Goal: Find specific page/section: Find specific page/section

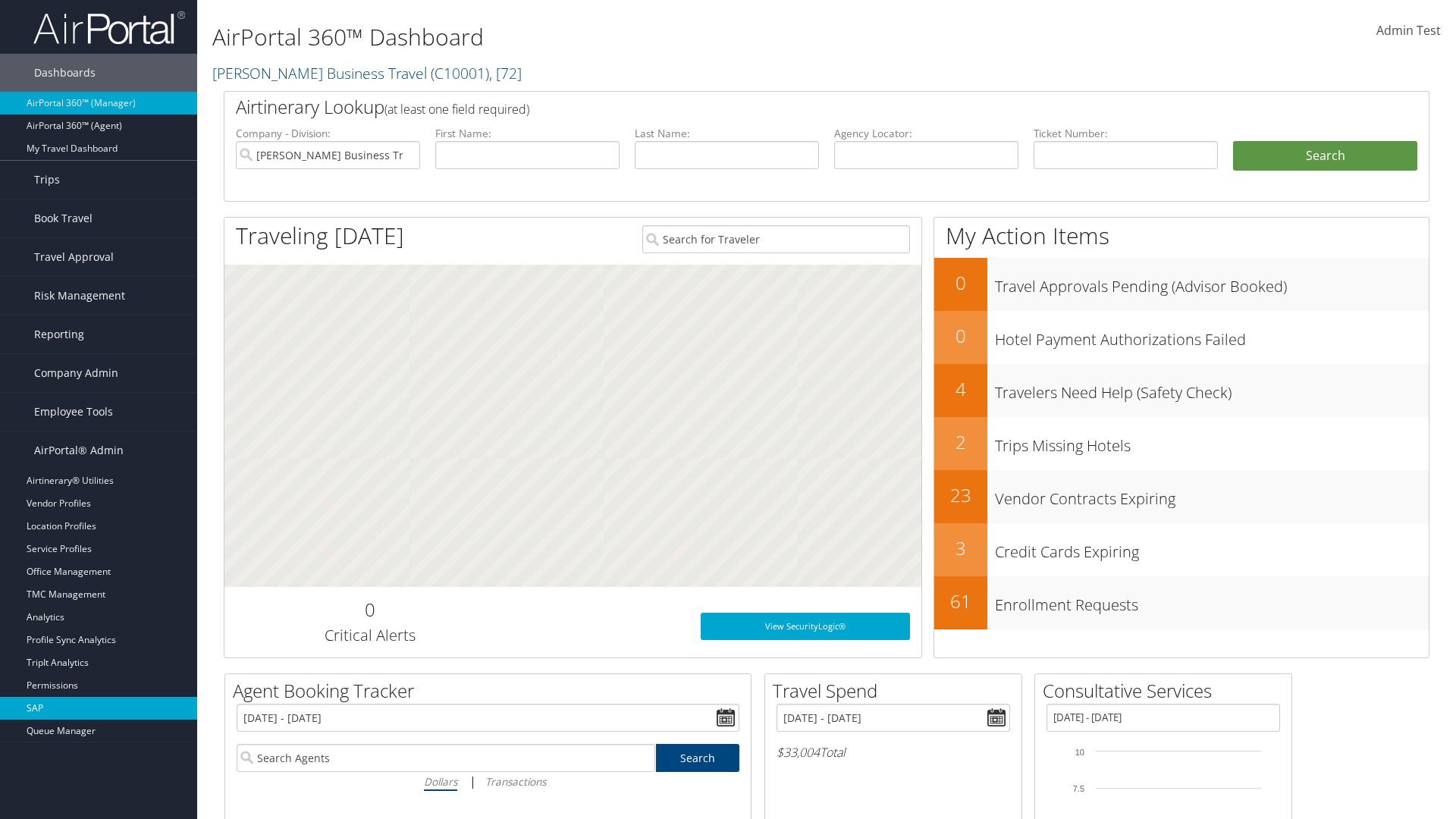
click at [98, 709] on link "SAP" at bounding box center [98, 709] width 197 height 23
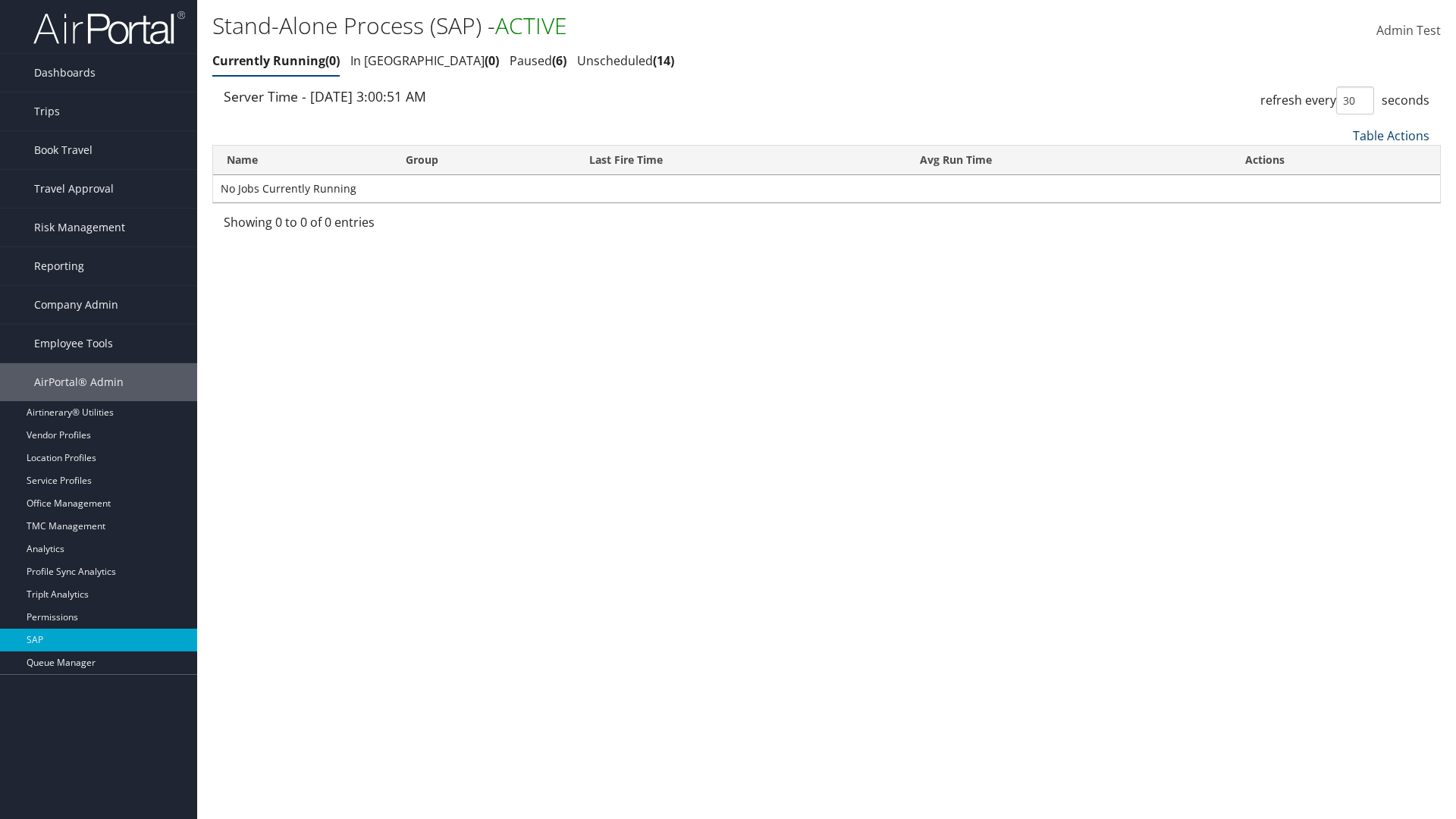
click at [1390, 135] on link "Table Actions" at bounding box center [1390, 135] width 77 height 17
click at [1340, 236] on link "Page Length" at bounding box center [1340, 237] width 200 height 26
click at [1340, 186] on link "25" at bounding box center [1340, 187] width 200 height 26
click at [1390, 135] on link "Table Actions" at bounding box center [1390, 135] width 77 height 17
click at [1340, 236] on link "Page Length" at bounding box center [1340, 237] width 200 height 26
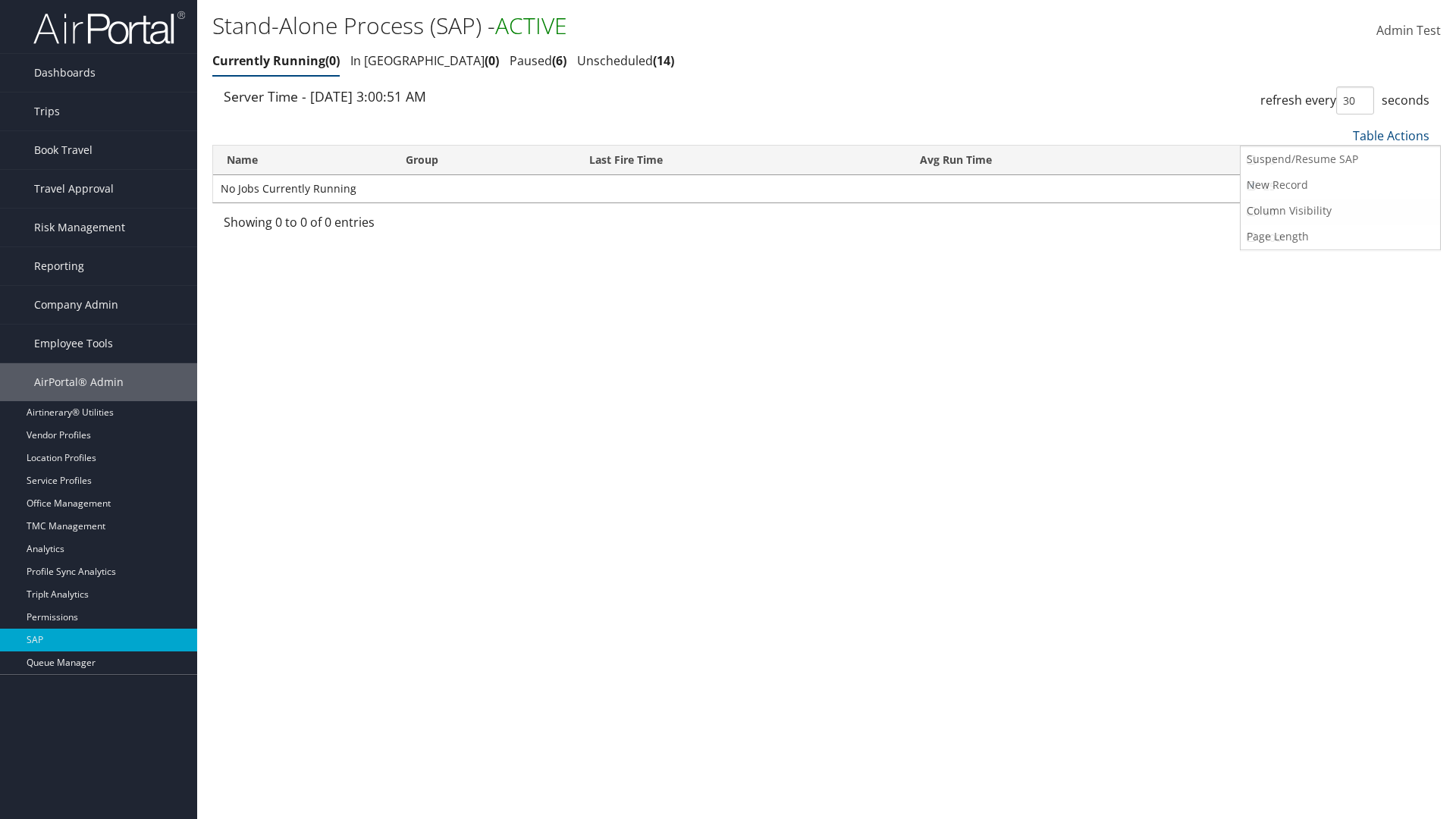
click at [1340, 212] on link "50" at bounding box center [1340, 213] width 200 height 26
click at [1390, 135] on link "Table Actions" at bounding box center [1390, 135] width 77 height 17
click at [1340, 236] on link "Page Length" at bounding box center [1340, 237] width 200 height 26
click at [1340, 238] on link "100" at bounding box center [1340, 238] width 200 height 26
click at [1390, 135] on link "Table Actions" at bounding box center [1390, 135] width 77 height 17
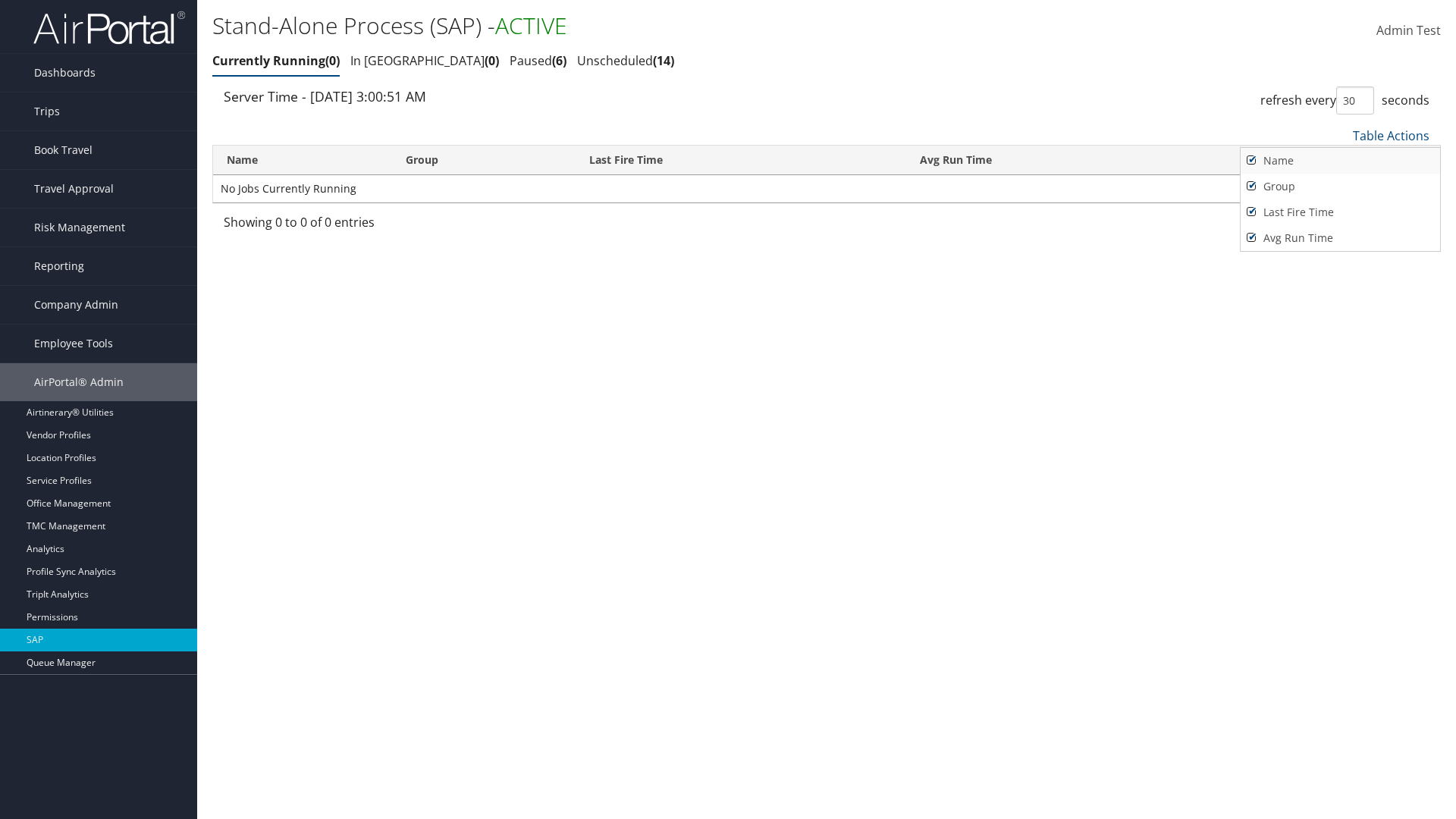
click at [1340, 160] on link "Name" at bounding box center [1340, 161] width 200 height 26
click at [1340, 186] on link "Group" at bounding box center [1340, 187] width 200 height 26
click at [1340, 212] on link "Last Fire Time" at bounding box center [1340, 213] width 200 height 26
click at [1340, 238] on link "Avg Run Time" at bounding box center [1340, 238] width 200 height 26
